Goal: Task Accomplishment & Management: Use online tool/utility

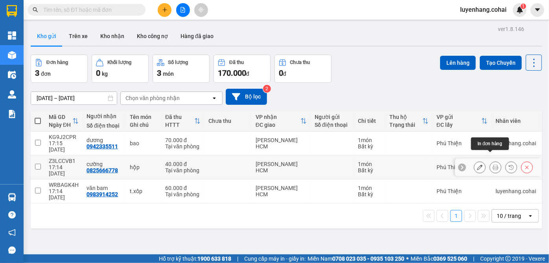
click at [493, 165] on icon at bounding box center [496, 168] width 6 height 6
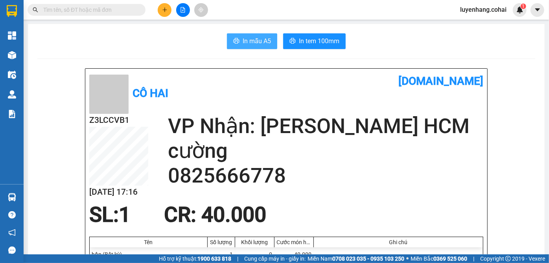
click at [251, 38] on span "In mẫu A5" at bounding box center [257, 41] width 28 height 10
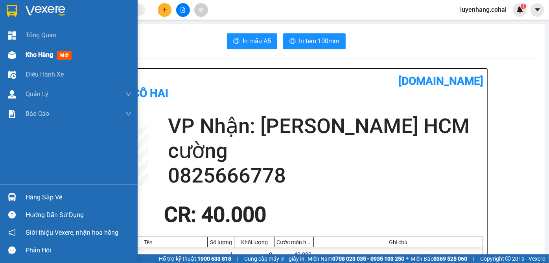
click at [28, 59] on span "Kho hàng" at bounding box center [40, 54] width 28 height 7
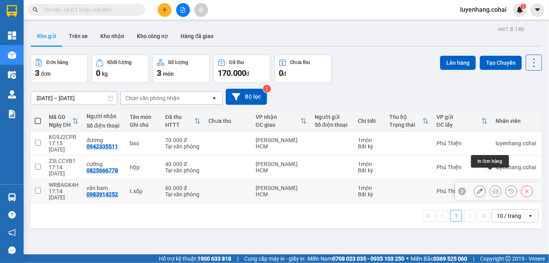
click at [493, 189] on icon at bounding box center [496, 192] width 6 height 6
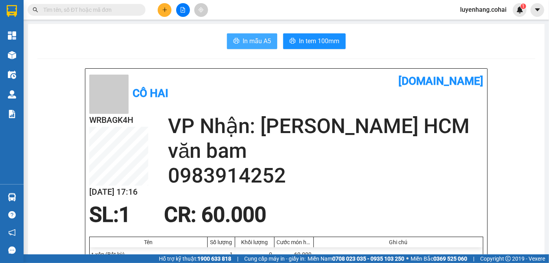
click at [250, 34] on button "In mẫu A5" at bounding box center [252, 41] width 50 height 16
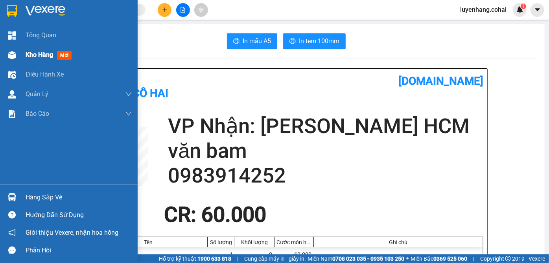
click at [9, 54] on img at bounding box center [12, 55] width 8 height 8
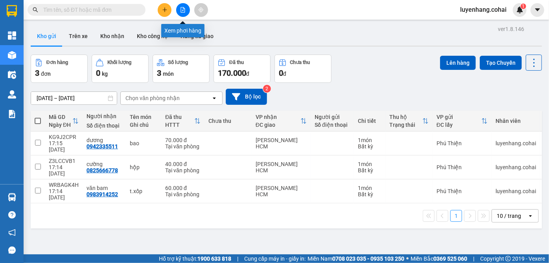
click at [189, 11] on button at bounding box center [183, 10] width 14 height 14
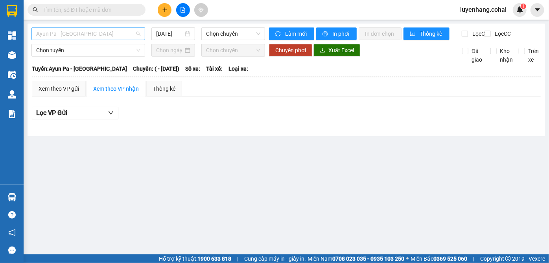
click at [106, 32] on span "Ayun Pa - Sài Gòn" at bounding box center [88, 34] width 104 height 12
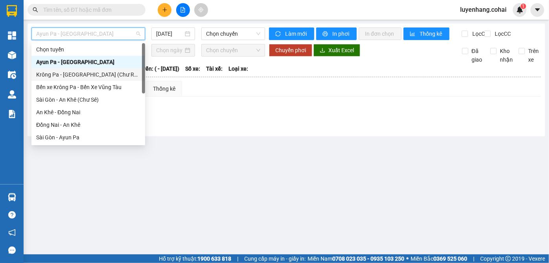
click at [108, 75] on div "Krông Pa - Sài Gòn (Chư RCăm)" at bounding box center [88, 74] width 104 height 9
type input "12/10/2025"
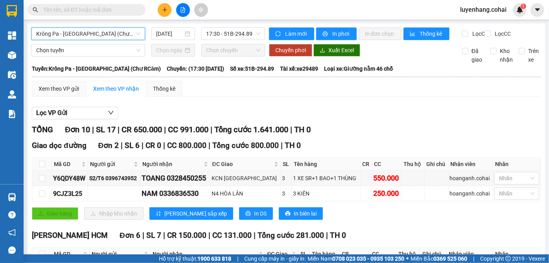
click at [109, 36] on span "Krông Pa - Sài Gòn (Chư RCăm)" at bounding box center [88, 34] width 104 height 12
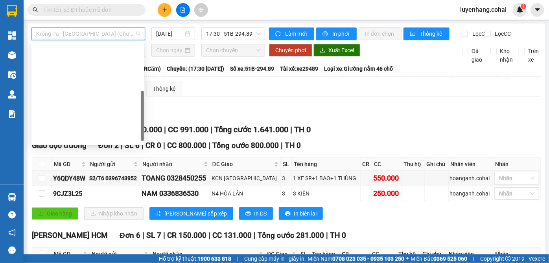
scroll to position [113, 0]
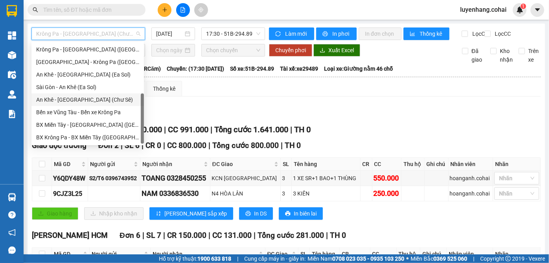
click at [103, 100] on div "An Khê - Sài Gòn (Chư Sê)" at bounding box center [87, 100] width 103 height 9
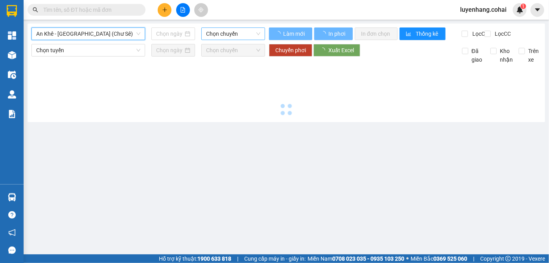
type input "12/10/2025"
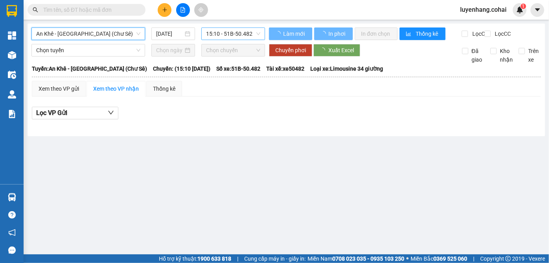
click at [239, 34] on span "15:10 - 51B-50.482" at bounding box center [233, 34] width 54 height 12
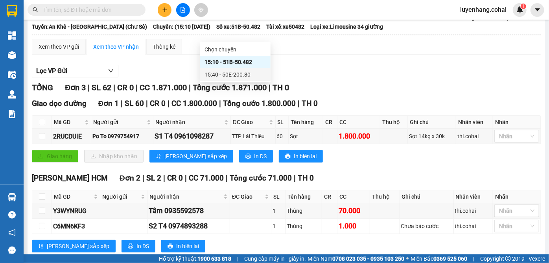
scroll to position [66, 0]
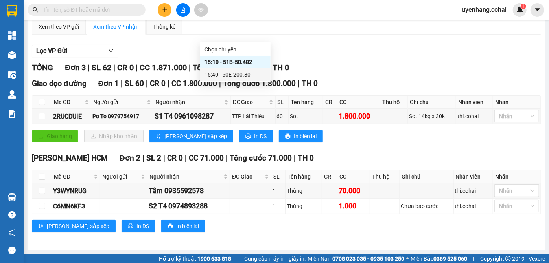
click at [235, 72] on div "15:40 - 50E-200.80" at bounding box center [234, 74] width 61 height 9
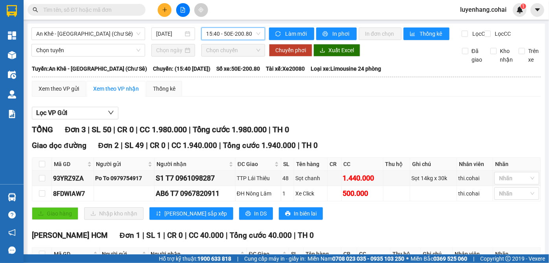
click at [368, 110] on div "Lọc VP Gửi TỔNG Đơn 3 | SL 50 | CR 0 | CC 1.980.000 | Tổng cước 1.980.000 | TH…" at bounding box center [286, 204] width 509 height 202
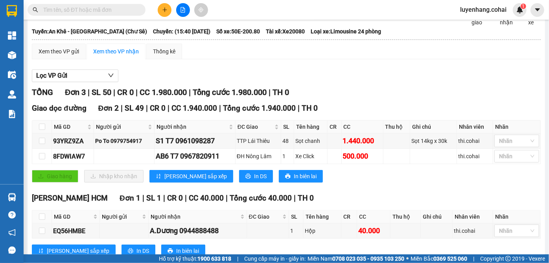
scroll to position [66, 0]
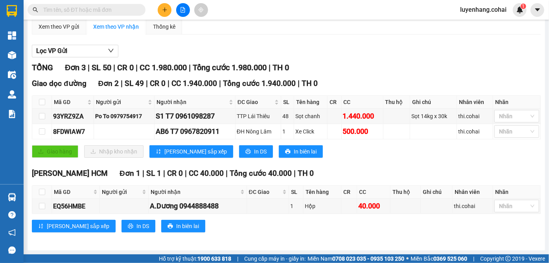
click at [404, 175] on div "Trần Phú HCM Đơn 1 | SL 1 | CR 0 | CC 40.000 | Tổng cước 40.000 | TH 0" at bounding box center [286, 174] width 509 height 12
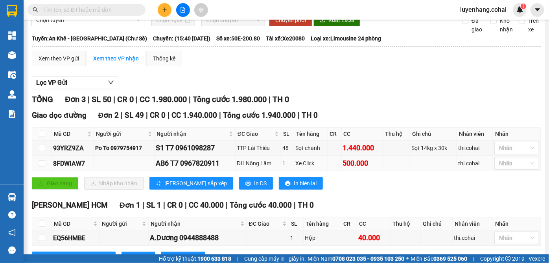
scroll to position [0, 0]
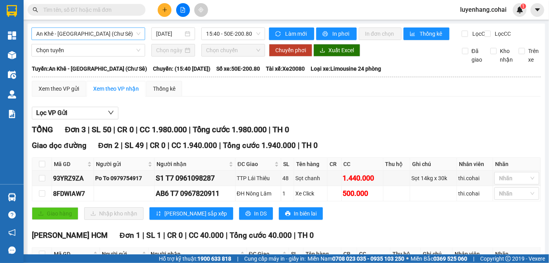
click at [109, 37] on span "An Khê - Sài Gòn (Chư Sê)" at bounding box center [88, 34] width 104 height 12
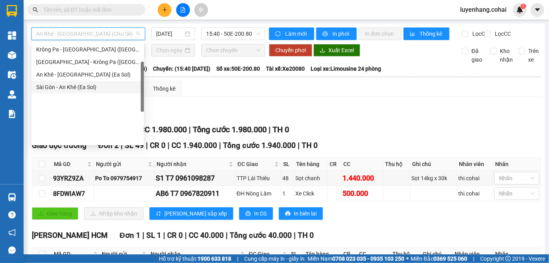
scroll to position [6, 0]
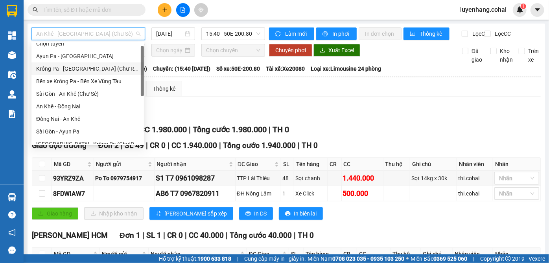
click at [103, 68] on div "Krông Pa - Sài Gòn (Chư RCăm)" at bounding box center [87, 68] width 103 height 9
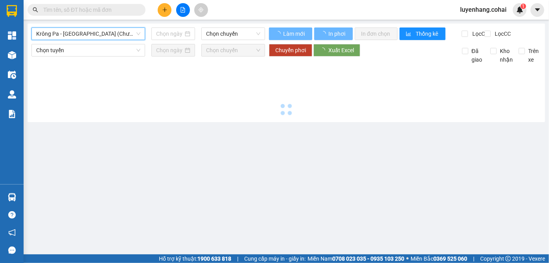
type input "12/10/2025"
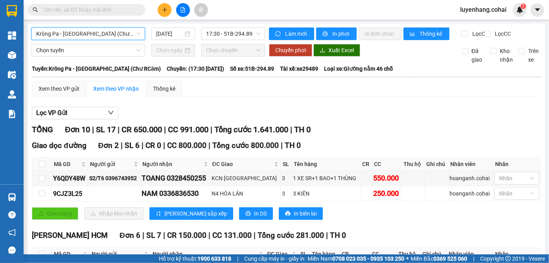
click at [104, 33] on span "Krông Pa - Sài Gòn (Chư RCăm)" at bounding box center [88, 34] width 104 height 12
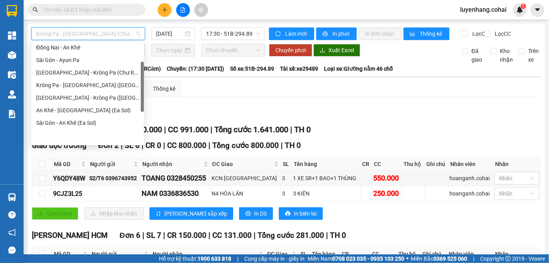
scroll to position [42, 0]
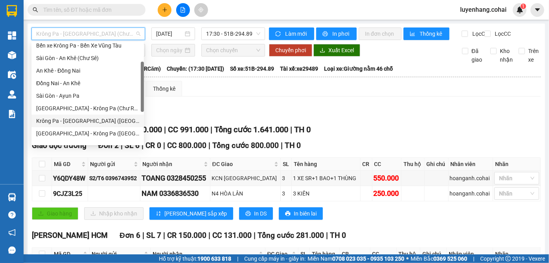
click at [101, 118] on div "Krông Pa - Sài Gòn (Uar)" at bounding box center [87, 121] width 103 height 9
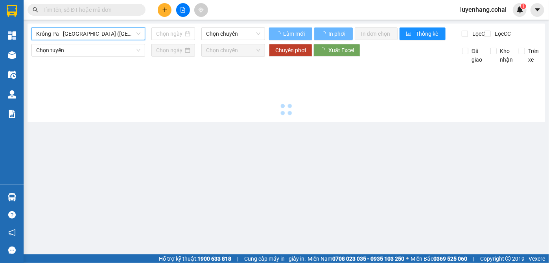
type input "12/10/2025"
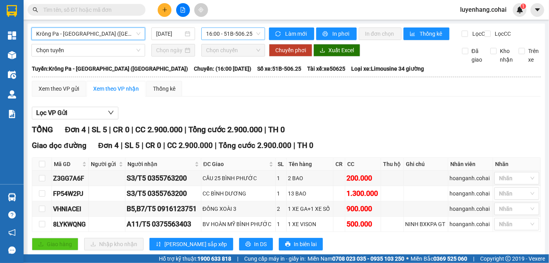
click at [238, 36] on span "16:00 - 51B-506.25" at bounding box center [233, 34] width 54 height 12
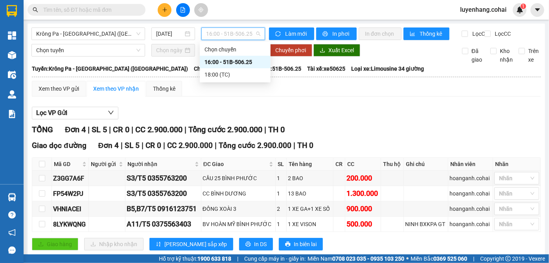
click at [238, 36] on span "16:00 - 51B-506.25" at bounding box center [233, 34] width 54 height 12
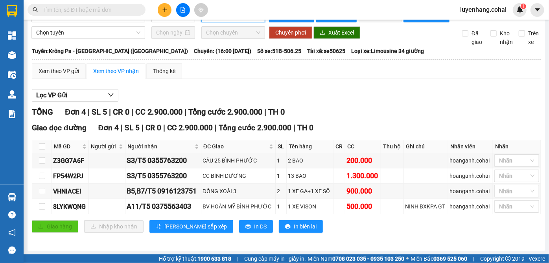
scroll to position [22, 0]
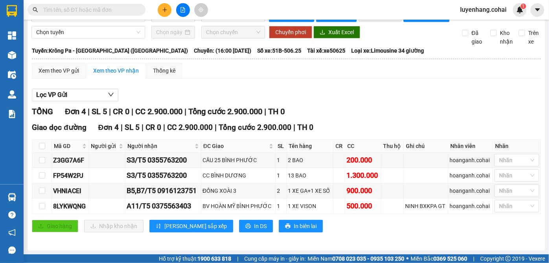
click at [346, 235] on div "Giao dọc đường Đơn 4 | SL 5 | CR 0 | CC 2.900.000 | Tổng cước 2.900.000 | TH 0 …" at bounding box center [286, 180] width 509 height 117
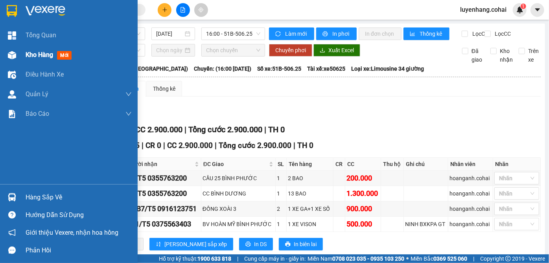
click at [10, 50] on div at bounding box center [12, 55] width 14 height 14
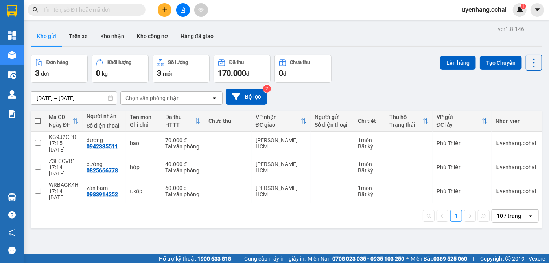
click at [347, 89] on div "28/09/2025 – 12/10/2025 Press the down arrow key to interact with the calendar …" at bounding box center [286, 97] width 511 height 16
click at [179, 11] on button at bounding box center [183, 10] width 14 height 14
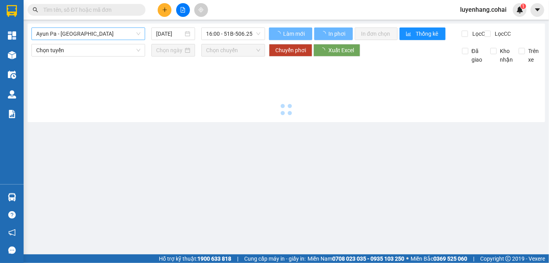
click at [101, 35] on span "Ayun Pa - Sài Gòn" at bounding box center [88, 34] width 104 height 12
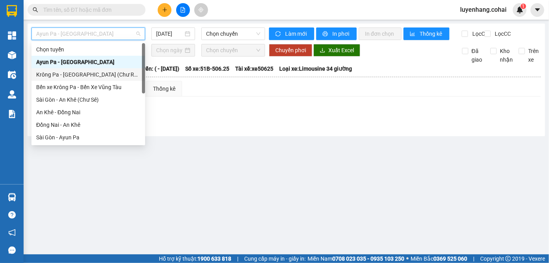
scroll to position [113, 0]
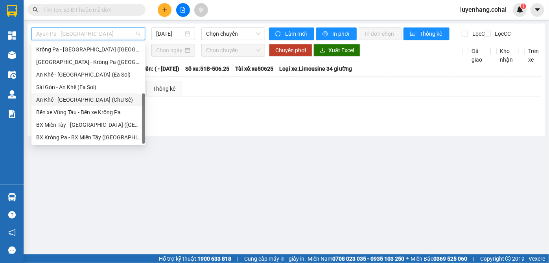
click at [104, 103] on div "An Khê - Sài Gòn (Chư Sê)" at bounding box center [88, 100] width 104 height 9
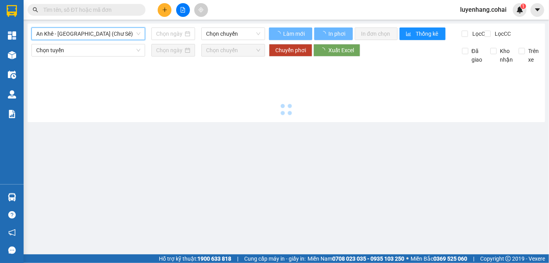
type input "12/10/2025"
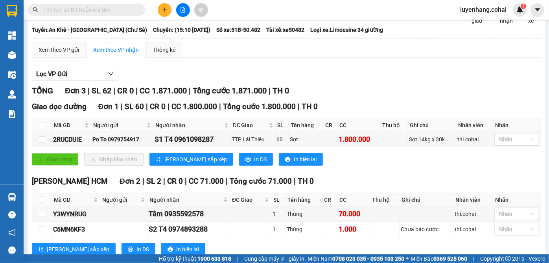
scroll to position [66, 0]
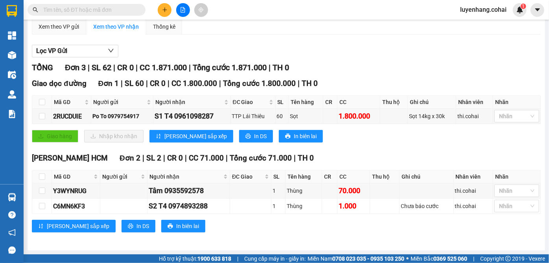
click at [363, 146] on div "Giao dọc đường Đơn 1 | SL 60 | CR 0 | CC 1.800.000 | Tổng cước 1.800.000 | TH 0…" at bounding box center [286, 113] width 509 height 71
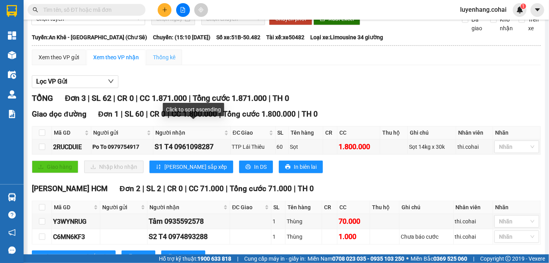
scroll to position [0, 0]
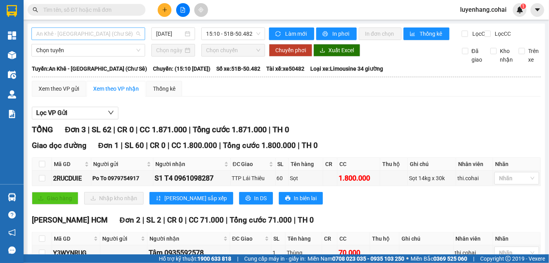
click at [96, 35] on span "An Khê - Sài Gòn (Chư Sê)" at bounding box center [88, 34] width 104 height 12
click at [115, 35] on span "An Khê - Sài Gòn (Chư Sê)" at bounding box center [88, 34] width 104 height 12
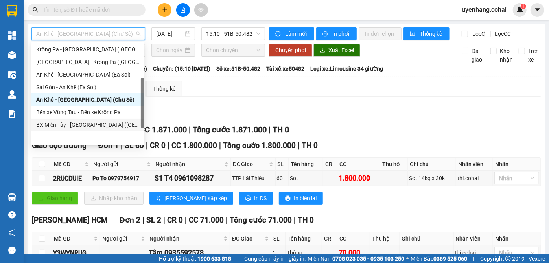
scroll to position [77, 0]
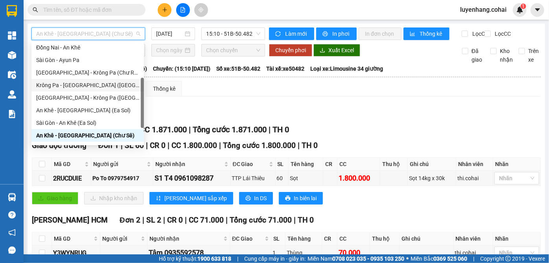
click at [98, 84] on div "Krông Pa - Sài Gòn (Uar)" at bounding box center [87, 85] width 103 height 9
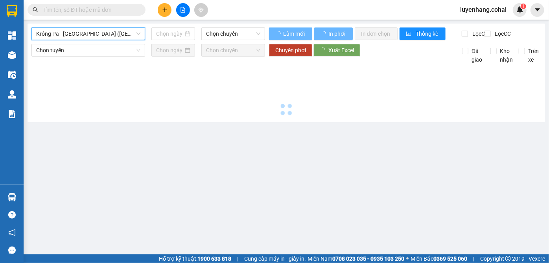
type input "12/10/2025"
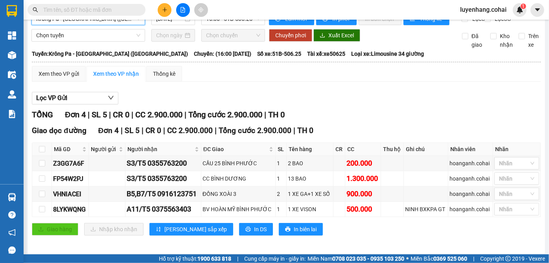
scroll to position [22, 0]
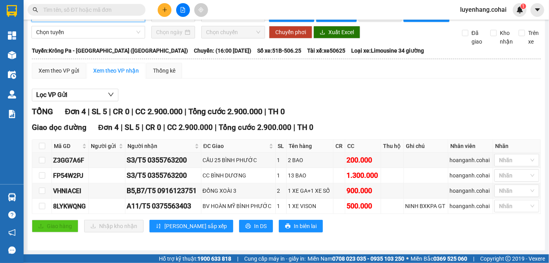
click at [379, 231] on div "Giao hàng Nhập kho nhận Lưu sắp xếp In DS In biên lai" at bounding box center [286, 226] width 509 height 13
click at [379, 237] on div "Giao dọc đường Đơn 4 | SL 5 | CR 0 | CC 2.900.000 | Tổng cước 2.900.000 | TH 0 …" at bounding box center [286, 180] width 509 height 117
click at [362, 90] on div "Lọc VP Gửi TỔNG Đơn 4 | SL 5 | CR 0 | CC 2.900.000 | Tổng cước 2.900.000 | TH …" at bounding box center [286, 164] width 509 height 158
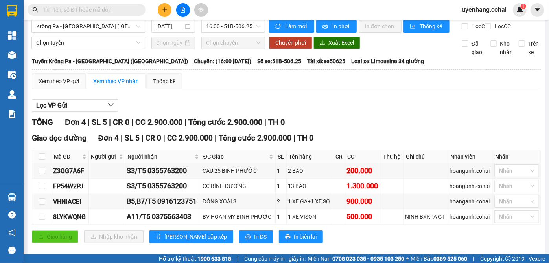
scroll to position [0, 0]
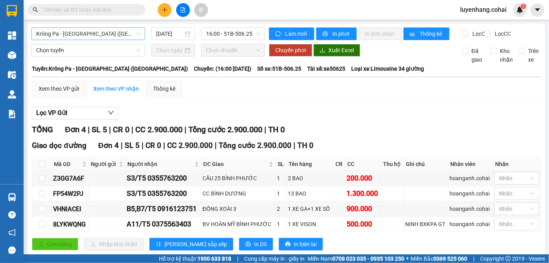
click at [109, 32] on span "Krông Pa - Sài Gòn (Uar)" at bounding box center [88, 34] width 104 height 12
click at [225, 114] on div "Lọc VP Gửi" at bounding box center [286, 113] width 509 height 13
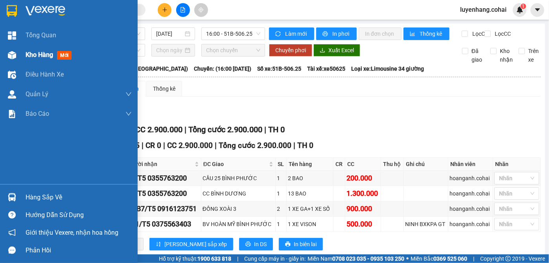
click at [5, 53] on div "Kho hàng mới" at bounding box center [69, 55] width 138 height 20
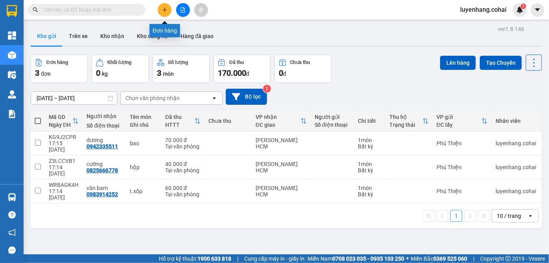
click at [165, 8] on icon "plus" at bounding box center [165, 10] width 6 height 6
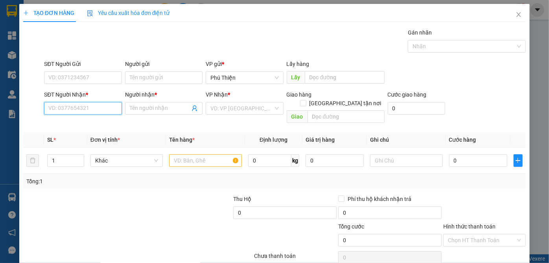
click at [70, 109] on input "SĐT Người Nhận *" at bounding box center [82, 108] width 77 height 13
type input "0981664264"
click at [90, 110] on input "0981664264" at bounding box center [82, 108] width 77 height 13
click at [110, 110] on input "0981664264" at bounding box center [82, 108] width 77 height 13
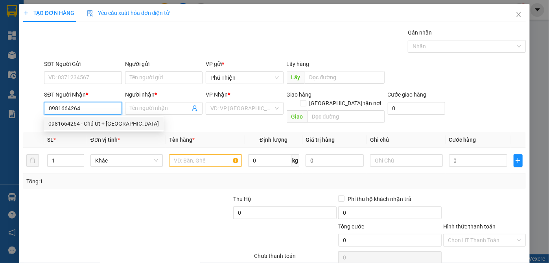
click at [110, 128] on div "0981664264 - Chú Út + Cô Hà" at bounding box center [104, 124] width 120 height 13
type input "Chú Út + Cô Hà"
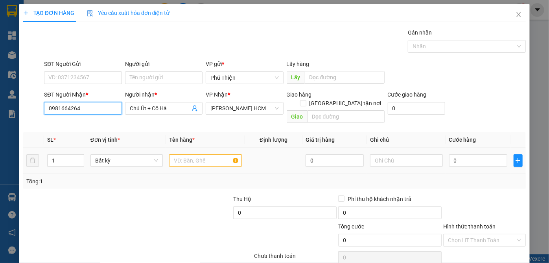
type input "0981664264"
click at [188, 155] on input "text" at bounding box center [205, 161] width 73 height 13
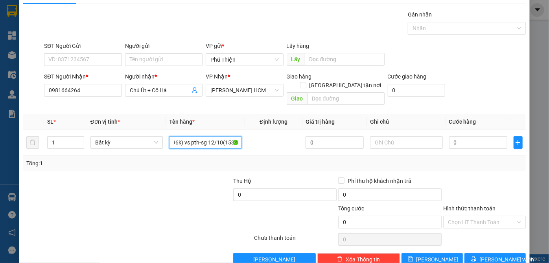
scroll to position [26, 0]
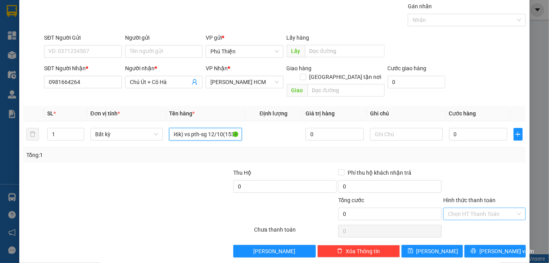
type input "1 bì thư hàng sg-pth 11/10(1296k) vs pth-sg 12/10(153k)"
click at [464, 208] on input "Hình thức thanh toán" at bounding box center [482, 214] width 68 height 12
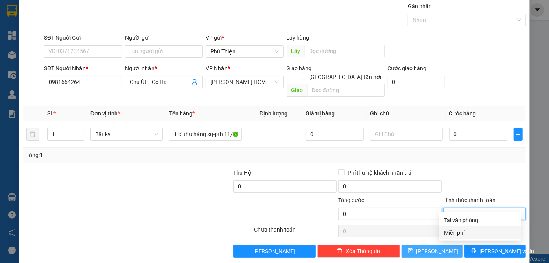
drag, startPoint x: 448, startPoint y: 232, endPoint x: 433, endPoint y: 240, distance: 17.3
click at [449, 232] on div "Miễn phí" at bounding box center [480, 233] width 72 height 9
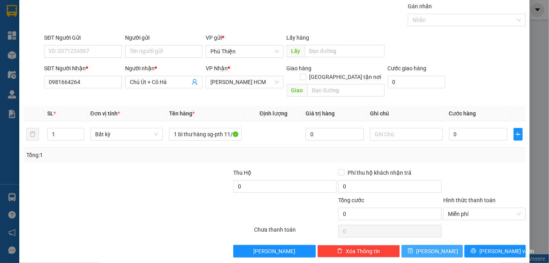
click at [431, 247] on span "Lưu" at bounding box center [437, 251] width 42 height 9
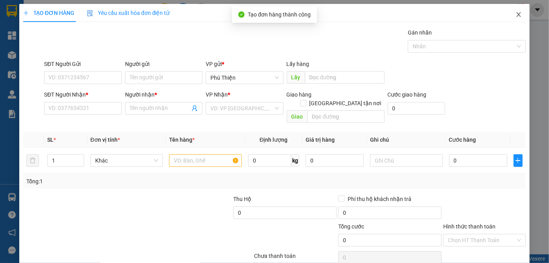
click at [516, 15] on icon "close" at bounding box center [518, 14] width 4 height 5
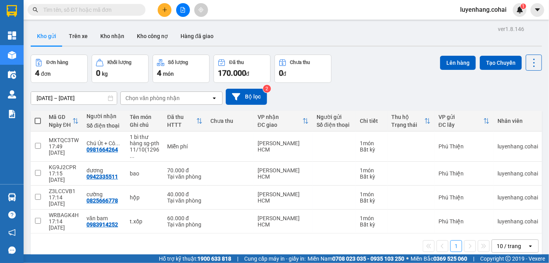
click at [38, 121] on span at bounding box center [38, 121] width 6 height 6
click at [38, 117] on input "checkbox" at bounding box center [38, 117] width 0 height 0
checkbox input "true"
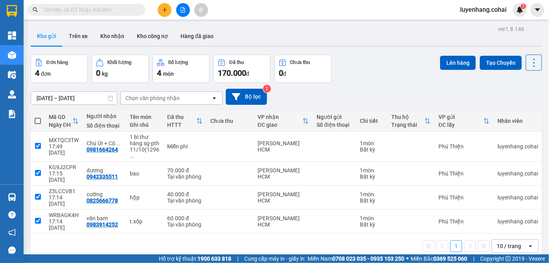
checkbox input "true"
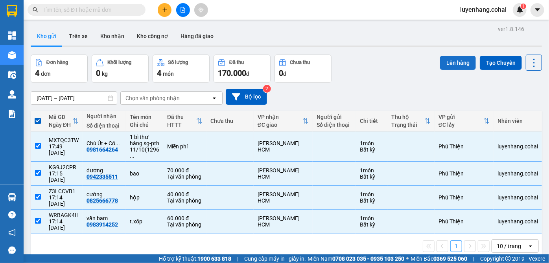
click at [453, 61] on button "Lên hàng" at bounding box center [458, 63] width 36 height 14
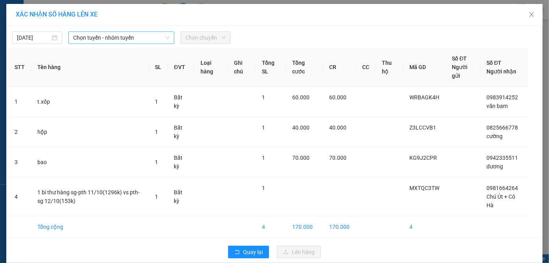
click at [127, 38] on span "Chọn tuyến - nhóm tuyến" at bounding box center [121, 38] width 97 height 12
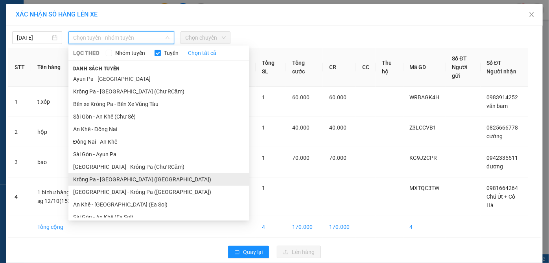
scroll to position [56, 0]
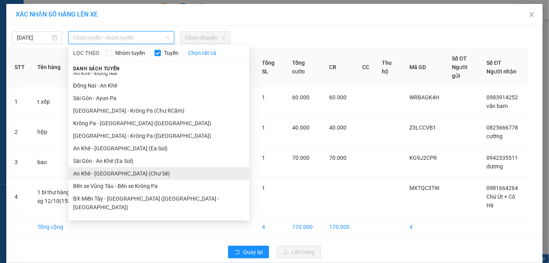
click at [153, 174] on li "An Khê - Sài Gòn (Chư Sê)" at bounding box center [158, 173] width 181 height 13
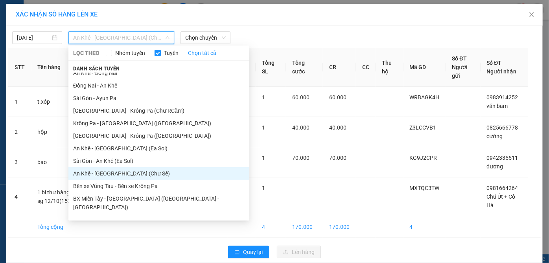
click at [115, 35] on span "An Khê - Sài Gòn (Chư Sê)" at bounding box center [121, 38] width 97 height 12
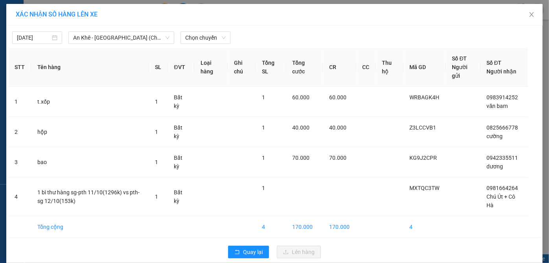
click at [264, 31] on div "12/10/2025 An Khê - Sài Gòn (Chư Sê) LỌC THEO Nhóm tuyến Tuyến Chọn tất cả Danh…" at bounding box center [274, 36] width 532 height 17
click at [193, 36] on span "Chọn chuyến" at bounding box center [205, 38] width 40 height 12
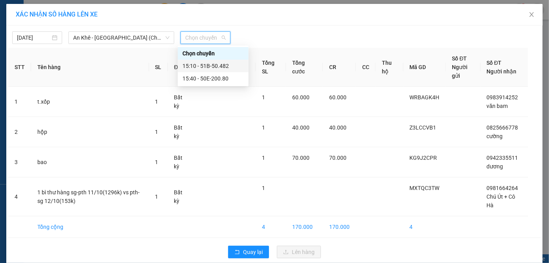
click at [223, 64] on div "15:10 - 51B-50.482" at bounding box center [212, 66] width 61 height 9
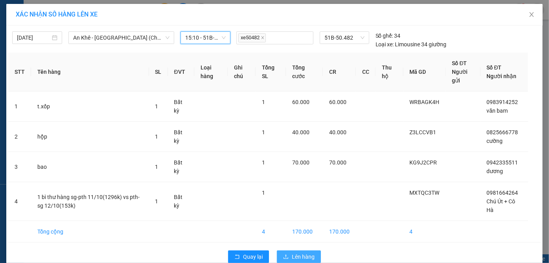
click at [300, 253] on span "Lên hàng" at bounding box center [303, 257] width 23 height 9
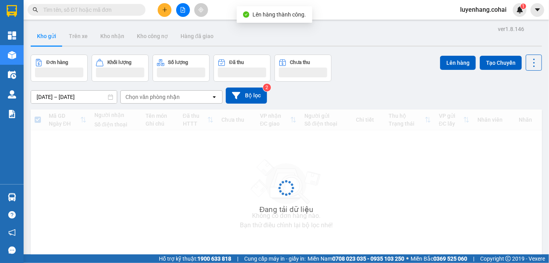
click at [186, 10] on button at bounding box center [183, 10] width 14 height 14
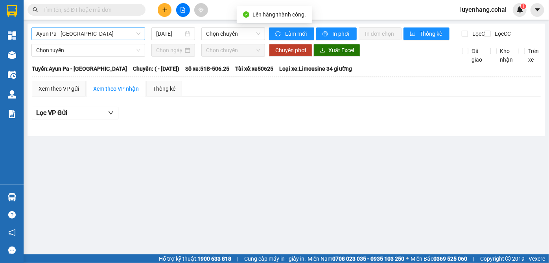
click at [111, 30] on span "Ayun Pa - Sài Gòn" at bounding box center [88, 34] width 104 height 12
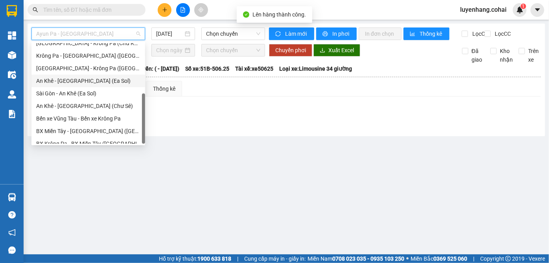
scroll to position [113, 0]
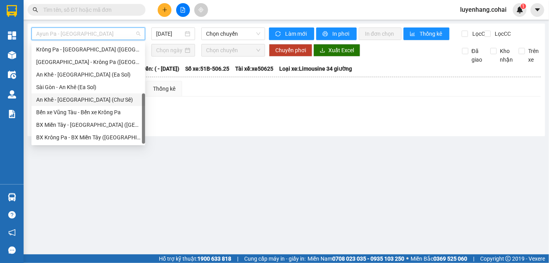
click at [99, 103] on div "An Khê - Sài Gòn (Chư Sê)" at bounding box center [88, 100] width 104 height 9
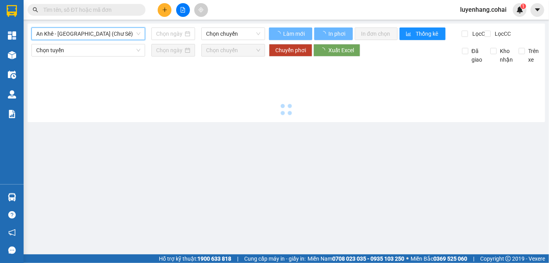
type input "12/10/2025"
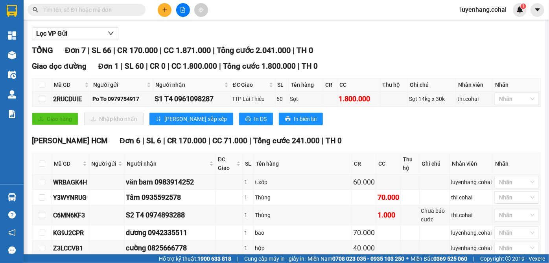
scroll to position [145, 0]
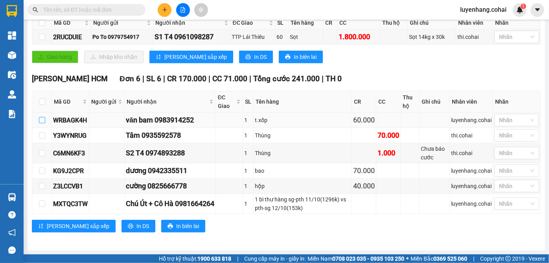
click at [42, 123] on input "checkbox" at bounding box center [42, 120] width 6 height 6
checkbox input "true"
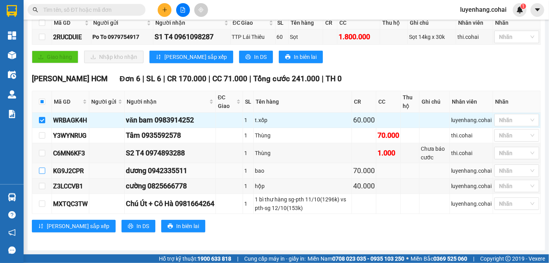
click at [41, 172] on input "checkbox" at bounding box center [42, 171] width 6 height 6
checkbox input "true"
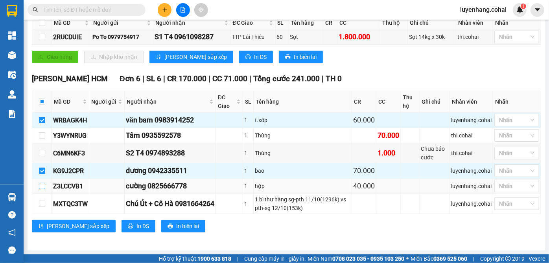
click at [44, 189] on input "checkbox" at bounding box center [42, 186] width 6 height 6
checkbox input "true"
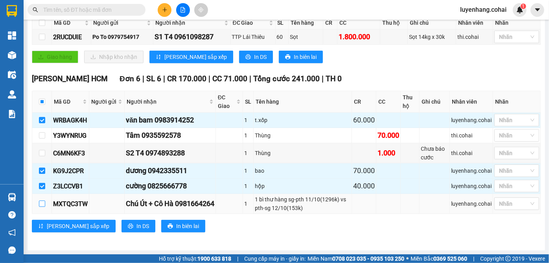
click at [41, 204] on input "checkbox" at bounding box center [42, 204] width 6 height 6
checkbox input "true"
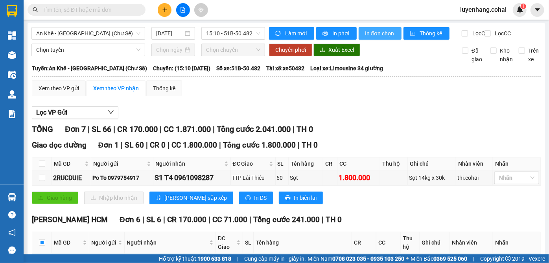
scroll to position [0, 0]
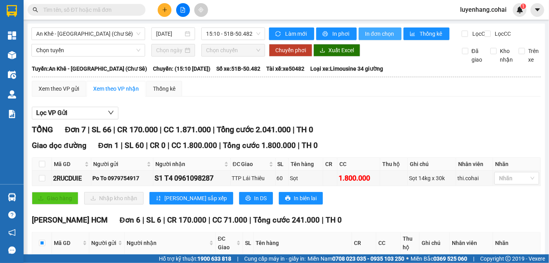
click at [381, 34] on span "In đơn chọn" at bounding box center [380, 33] width 30 height 9
click at [332, 31] on span "In phơi" at bounding box center [341, 33] width 18 height 9
click at [375, 33] on span "In đơn chọn" at bounding box center [380, 33] width 30 height 9
click at [380, 36] on span "In đơn chọn" at bounding box center [380, 33] width 30 height 9
click at [105, 56] on span "Chọn tuyến" at bounding box center [88, 50] width 104 height 12
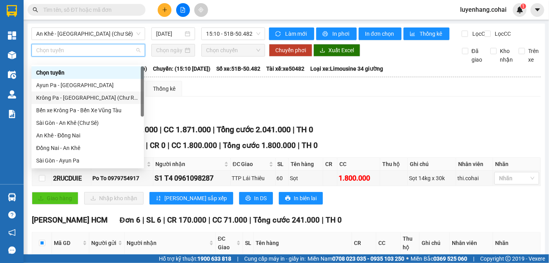
click at [95, 95] on div "Krông Pa - Sài Gòn (Chư RCăm)" at bounding box center [87, 98] width 103 height 9
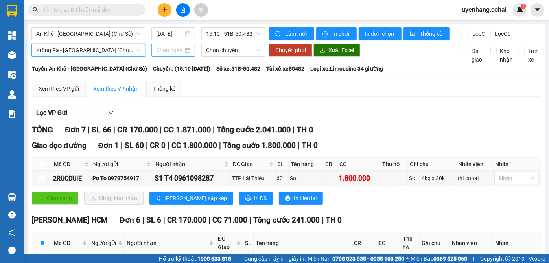
click at [157, 55] on input at bounding box center [169, 50] width 27 height 9
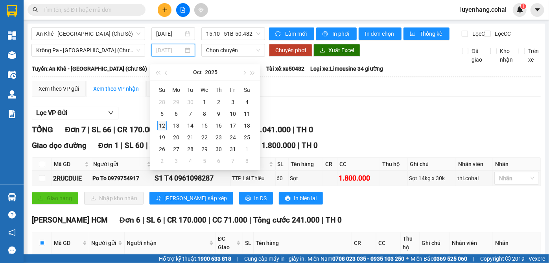
type input "12/10/2025"
drag, startPoint x: 160, startPoint y: 125, endPoint x: 226, endPoint y: 95, distance: 72.5
click at [162, 125] on div "12" at bounding box center [161, 125] width 9 height 9
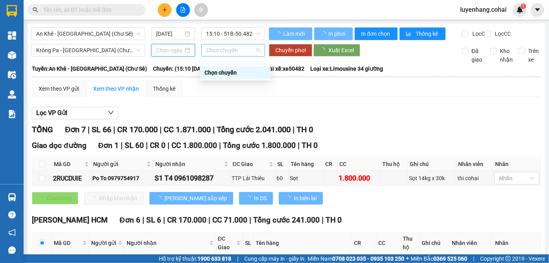
click at [248, 56] on span "Chọn chuyến" at bounding box center [233, 50] width 54 height 12
type input "12/10/2025"
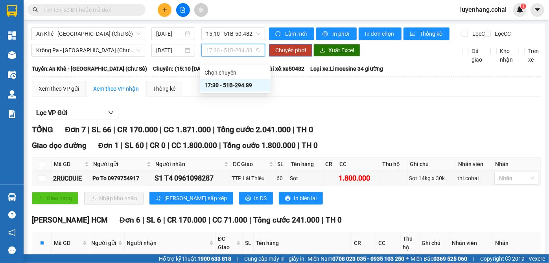
click at [257, 84] on div "17:30 - 51B-294.89" at bounding box center [234, 85] width 61 height 9
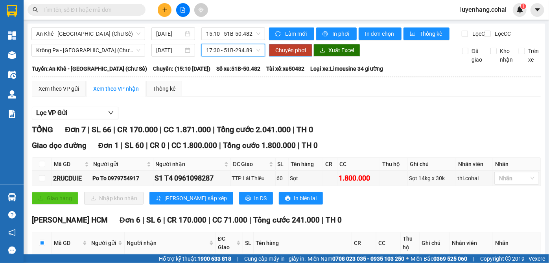
click at [294, 55] on span "Chuyển phơi" at bounding box center [290, 50] width 31 height 9
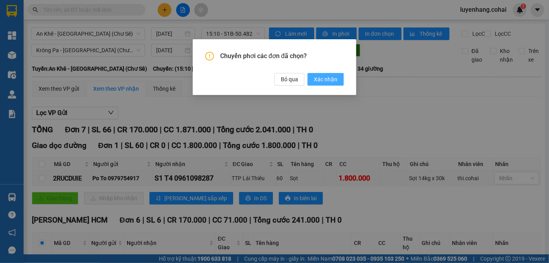
click at [333, 82] on span "Xác nhận" at bounding box center [326, 79] width 24 height 9
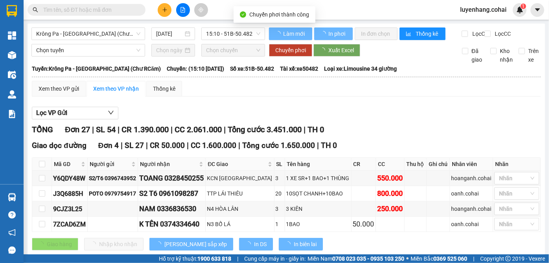
checkbox input "false"
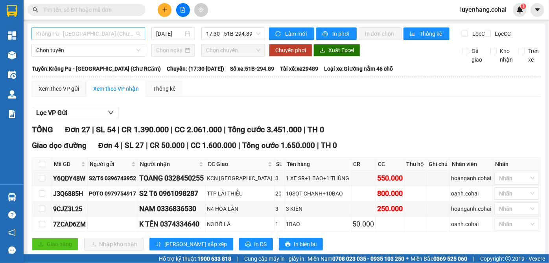
click at [95, 35] on span "Krông Pa - Sài Gòn (Chư RCăm)" at bounding box center [88, 34] width 104 height 12
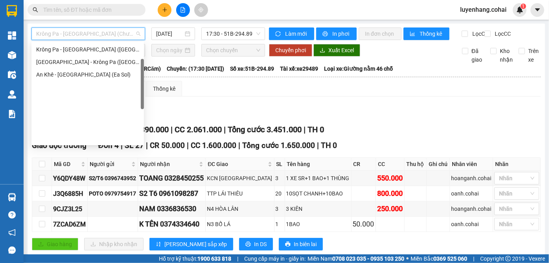
click at [99, 41] on div "Sài Gòn - Krông Pa (Chư RCăm)" at bounding box center [87, 37] width 103 height 9
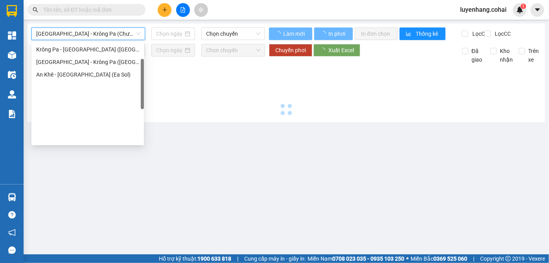
type input "12/10/2025"
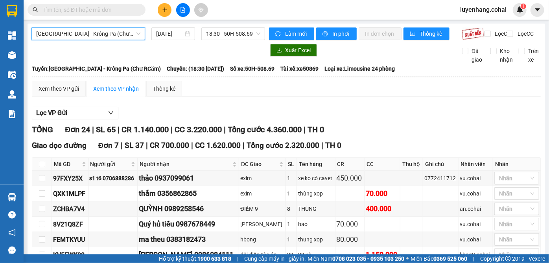
click at [103, 34] on span "Sài Gòn - Krông Pa (Chư RCăm)" at bounding box center [88, 34] width 104 height 12
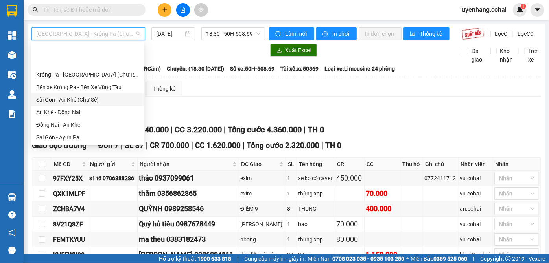
click at [107, 96] on div "Sài Gòn - An Khê (Chư Sê)" at bounding box center [87, 100] width 103 height 9
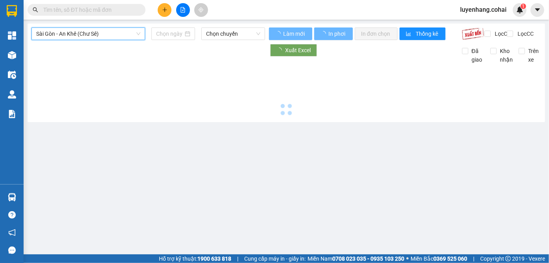
type input "12/10/2025"
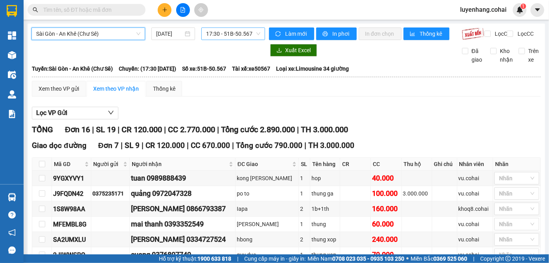
click at [252, 34] on span "17:30 - 51B-50.567" at bounding box center [233, 34] width 54 height 12
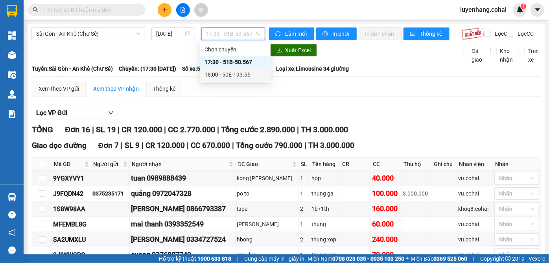
click at [248, 74] on div "18:00 - 50E-193.55" at bounding box center [234, 74] width 61 height 9
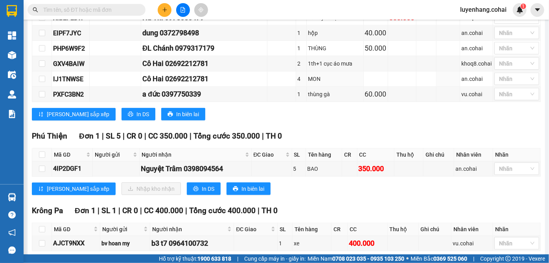
scroll to position [523, 0]
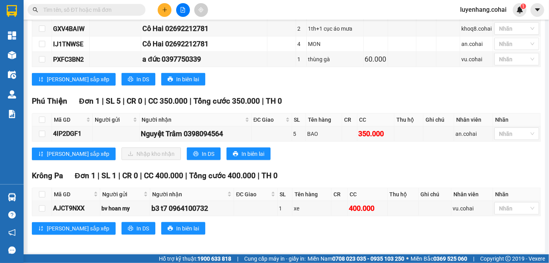
click at [325, 153] on div "Lưu sắp xếp Nhập kho nhận In DS In biên lai" at bounding box center [286, 154] width 509 height 13
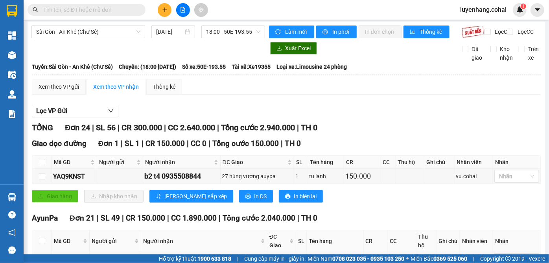
scroll to position [0, 0]
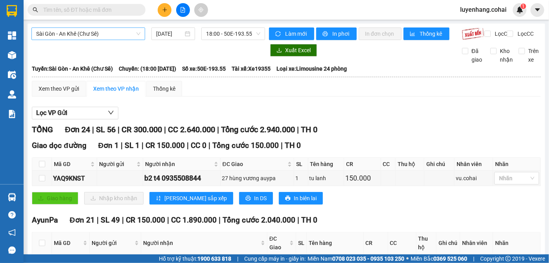
click at [115, 33] on span "Sài Gòn - An Khê (Chư Sê)" at bounding box center [88, 34] width 104 height 12
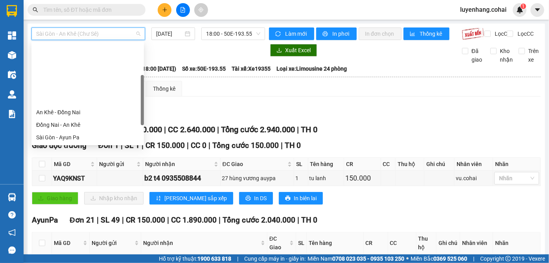
scroll to position [71, 0]
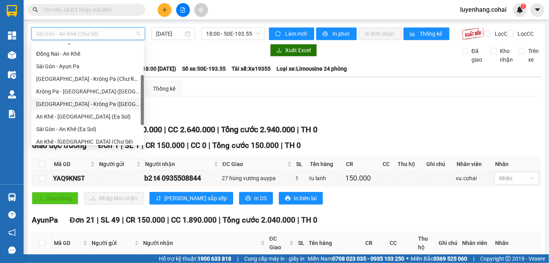
click at [103, 107] on div "Sài Gòn - Krông Pa (Uar)" at bounding box center [87, 104] width 103 height 9
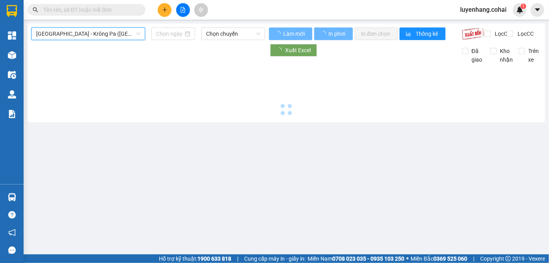
type input "12/10/2025"
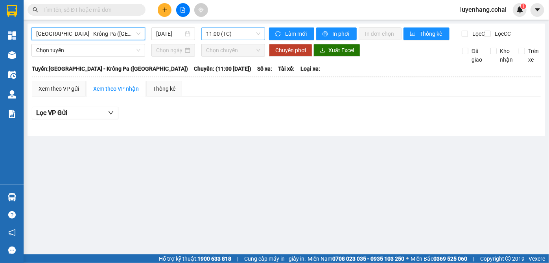
click at [230, 34] on span "11:00 (TC)" at bounding box center [233, 34] width 54 height 12
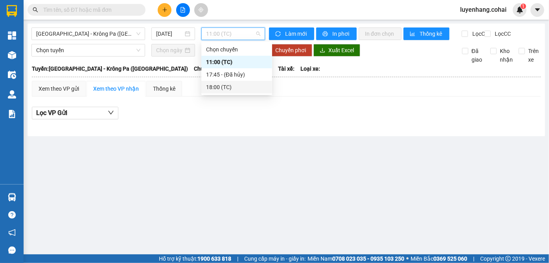
drag, startPoint x: 241, startPoint y: 118, endPoint x: 182, endPoint y: 69, distance: 77.1
click at [238, 114] on div "Lọc VP Gửi" at bounding box center [286, 113] width 509 height 13
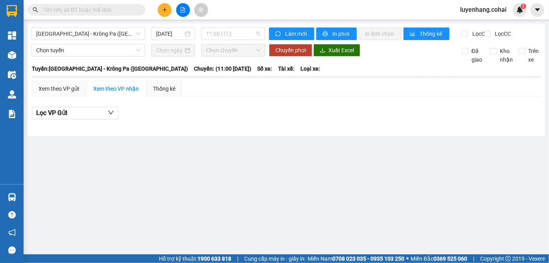
drag, startPoint x: 215, startPoint y: 37, endPoint x: 238, endPoint y: 73, distance: 42.6
click at [215, 37] on span "11:00 (TC)" at bounding box center [233, 34] width 54 height 12
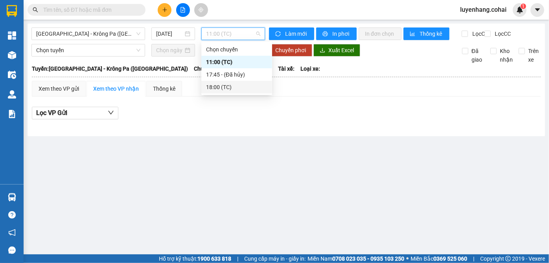
click at [236, 84] on div "18:00 (TC)" at bounding box center [236, 87] width 61 height 9
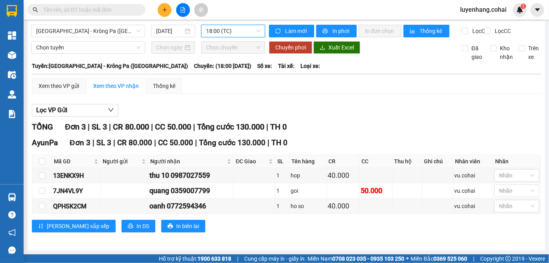
scroll to position [7, 0]
click at [98, 25] on span "Sài Gòn - Krông Pa (Uar)" at bounding box center [88, 31] width 104 height 12
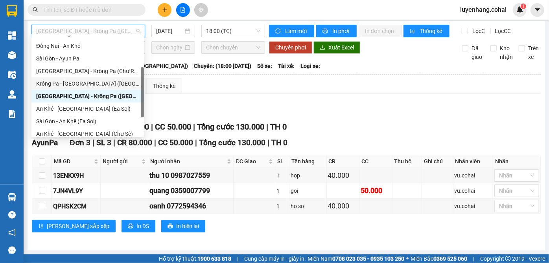
scroll to position [107, 0]
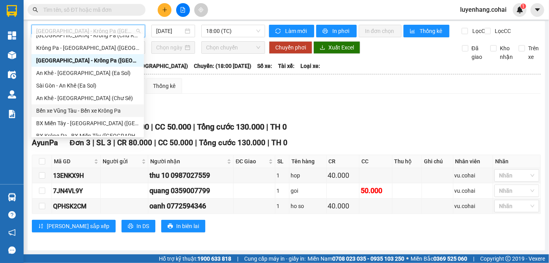
click at [107, 110] on div "Bến xe Vũng Tàu - Bến xe Krông Pa" at bounding box center [87, 111] width 103 height 9
type input "12/10/2025"
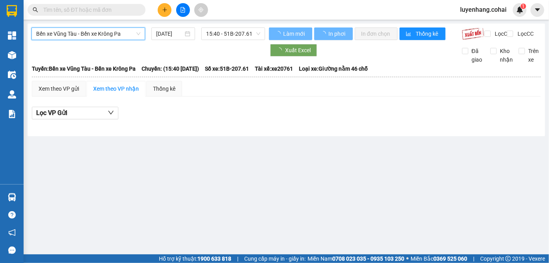
scroll to position [0, 0]
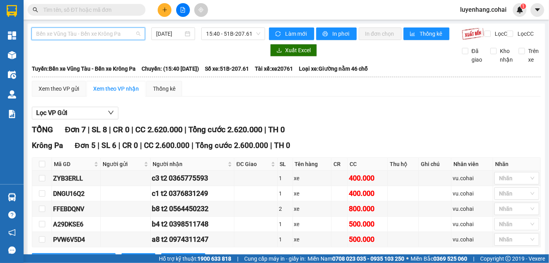
click at [117, 33] on span "Bến xe Vũng Tàu - Bến xe Krông Pa" at bounding box center [88, 34] width 104 height 12
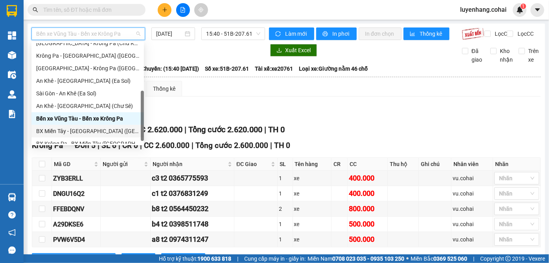
click at [111, 132] on div "BX Miền Tây - BX Krông Pa (Chơn Thành - Chư Rcăm)" at bounding box center [87, 131] width 103 height 9
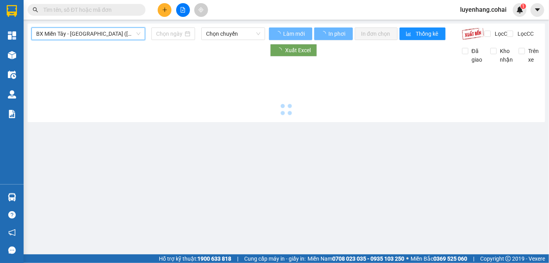
type input "12/10/2025"
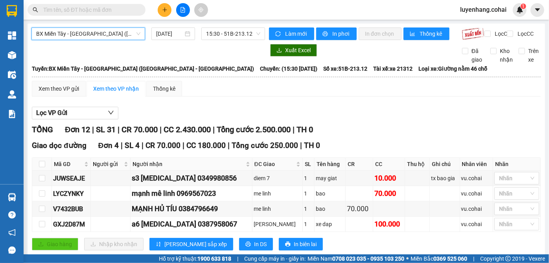
click at [98, 28] on span "BX Miền Tây - BX Krông Pa (Chơn Thành - Chư Rcăm)" at bounding box center [88, 34] width 104 height 12
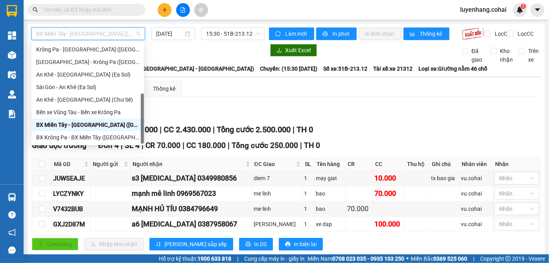
scroll to position [6, 0]
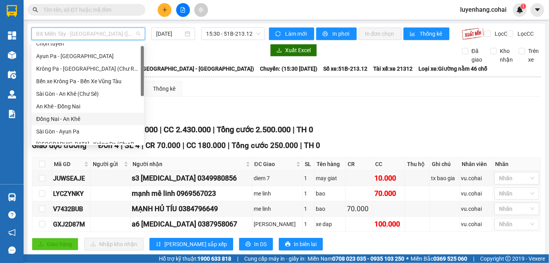
click at [90, 119] on div "Đồng Nai - An Khê" at bounding box center [87, 119] width 103 height 9
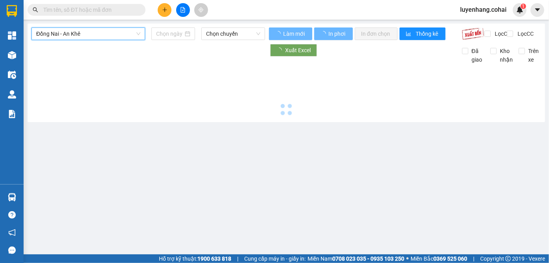
type input "12/10/2025"
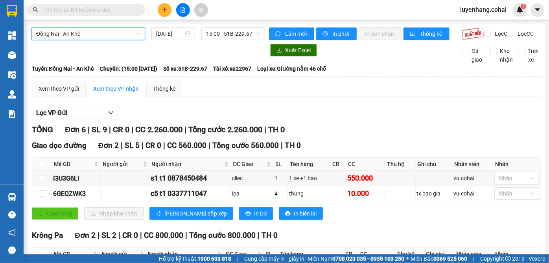
click at [203, 57] on div at bounding box center [148, 50] width 234 height 13
click at [95, 34] on span "Đồng Nai - An Khê" at bounding box center [88, 34] width 104 height 12
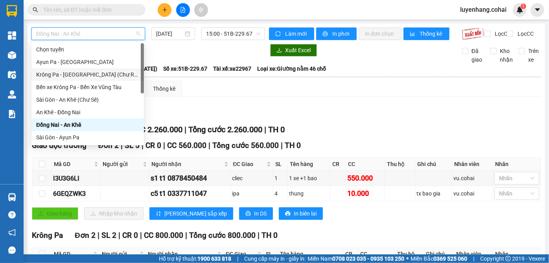
click at [107, 75] on div "Krông Pa - Sài Gòn (Chư RCăm)" at bounding box center [87, 74] width 103 height 9
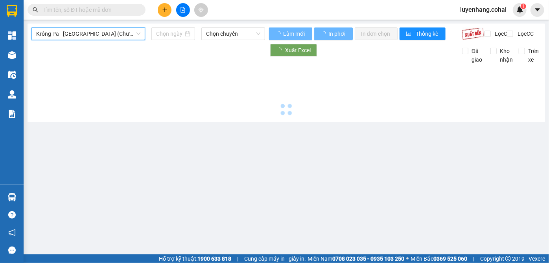
type input "12/10/2025"
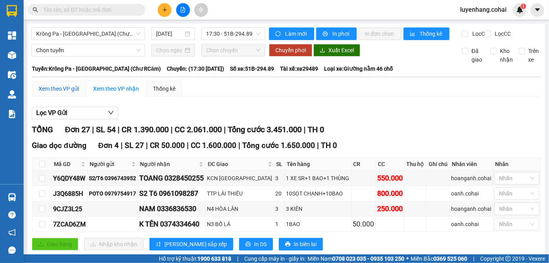
click at [70, 93] on div "Xem theo VP gửi" at bounding box center [59, 89] width 40 height 9
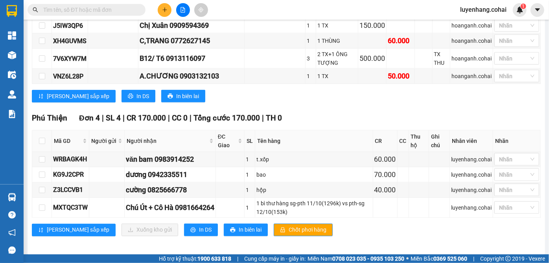
scroll to position [541, 0]
